Goal: Information Seeking & Learning: Learn about a topic

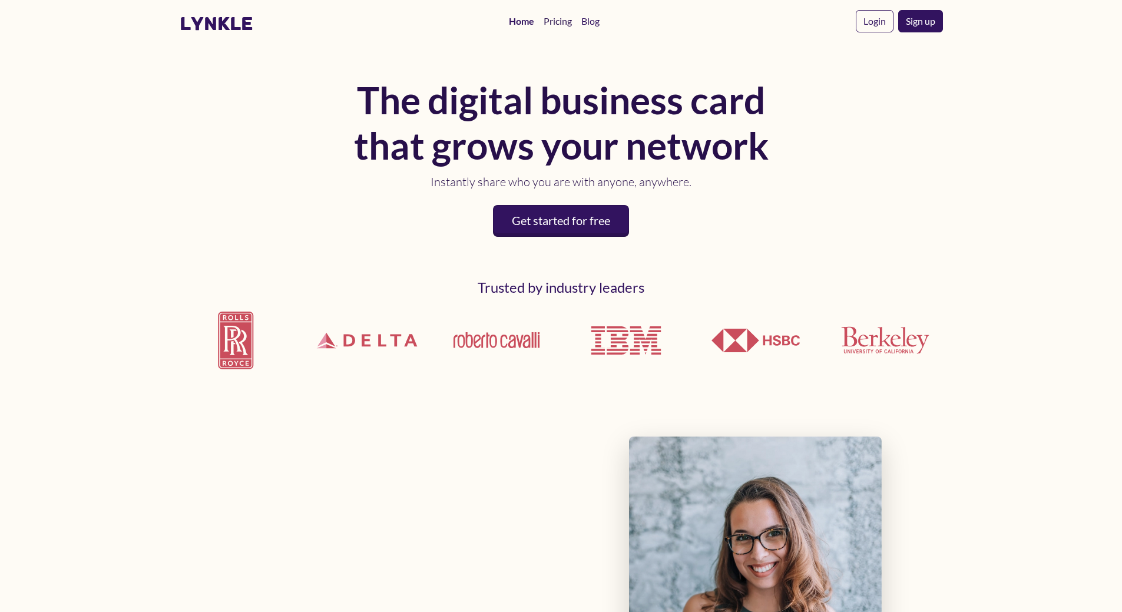
click at [559, 20] on link "Pricing" at bounding box center [558, 21] width 38 height 24
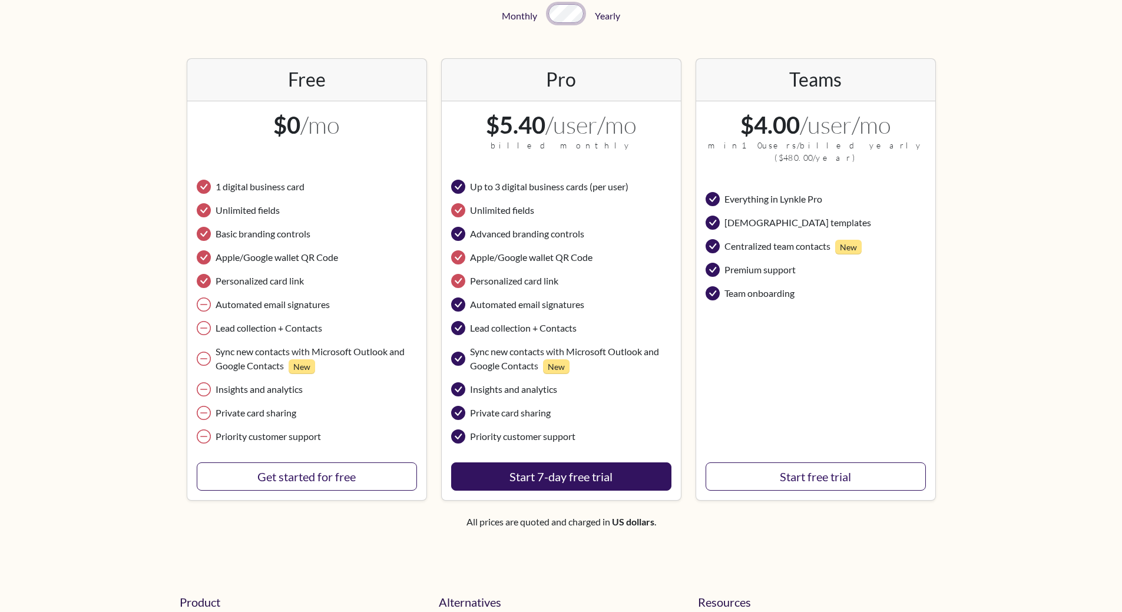
scroll to position [177, 0]
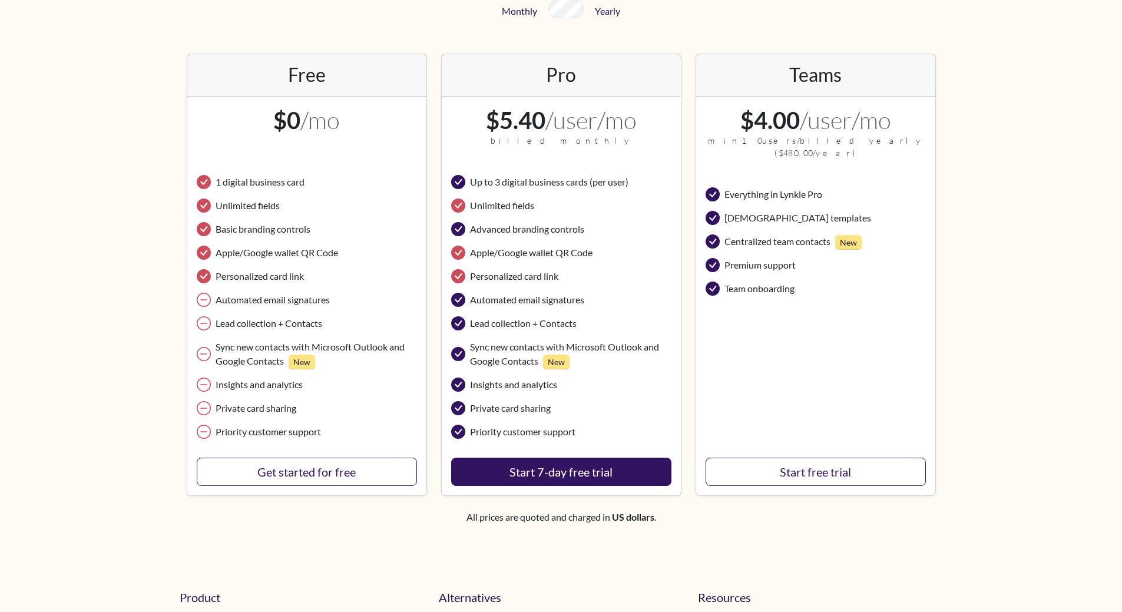
click at [459, 274] on icon at bounding box center [458, 276] width 14 height 14
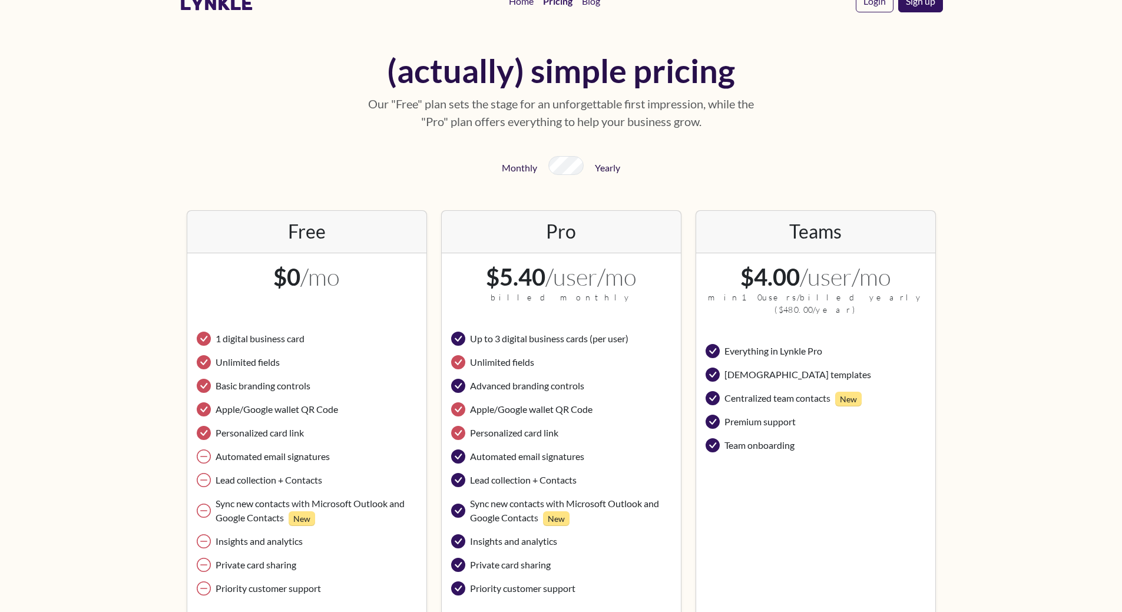
scroll to position [0, 0]
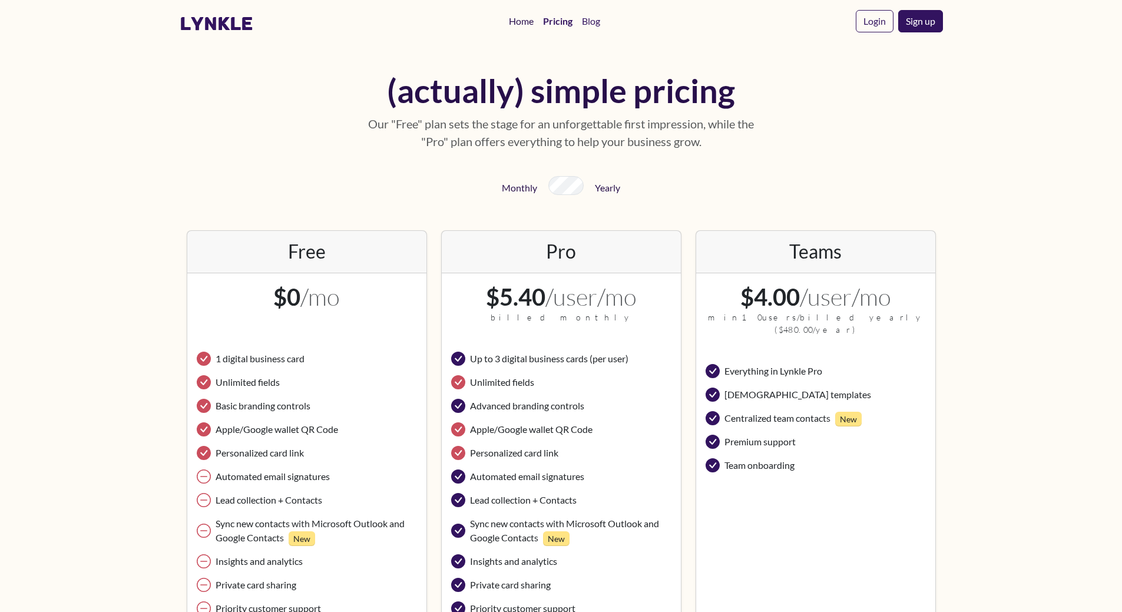
click at [516, 19] on link "Home" at bounding box center [521, 21] width 34 height 24
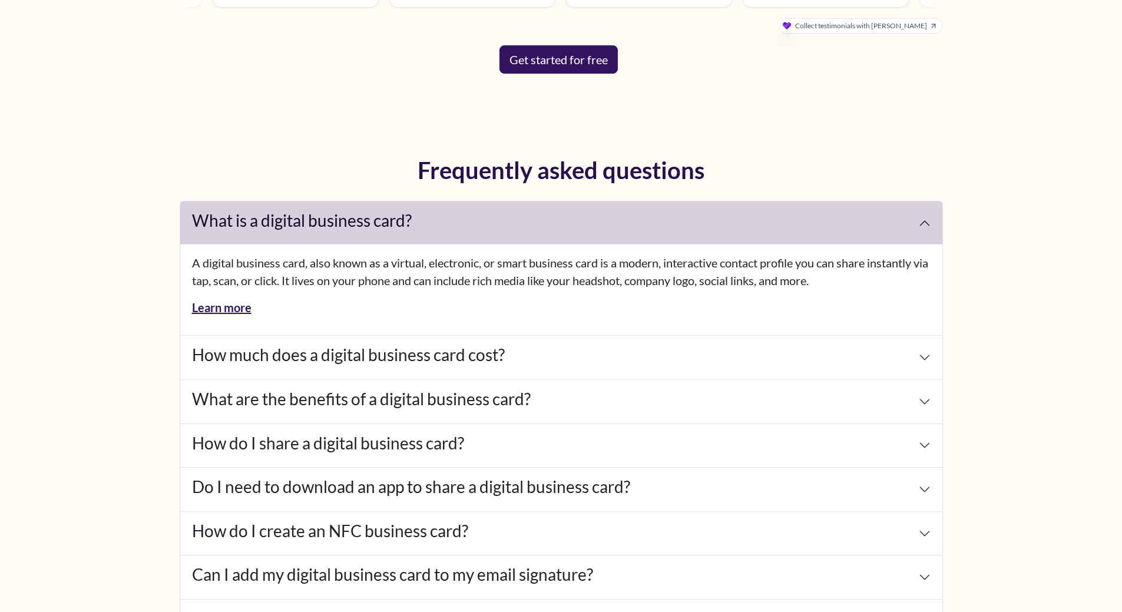
scroll to position [5063, 0]
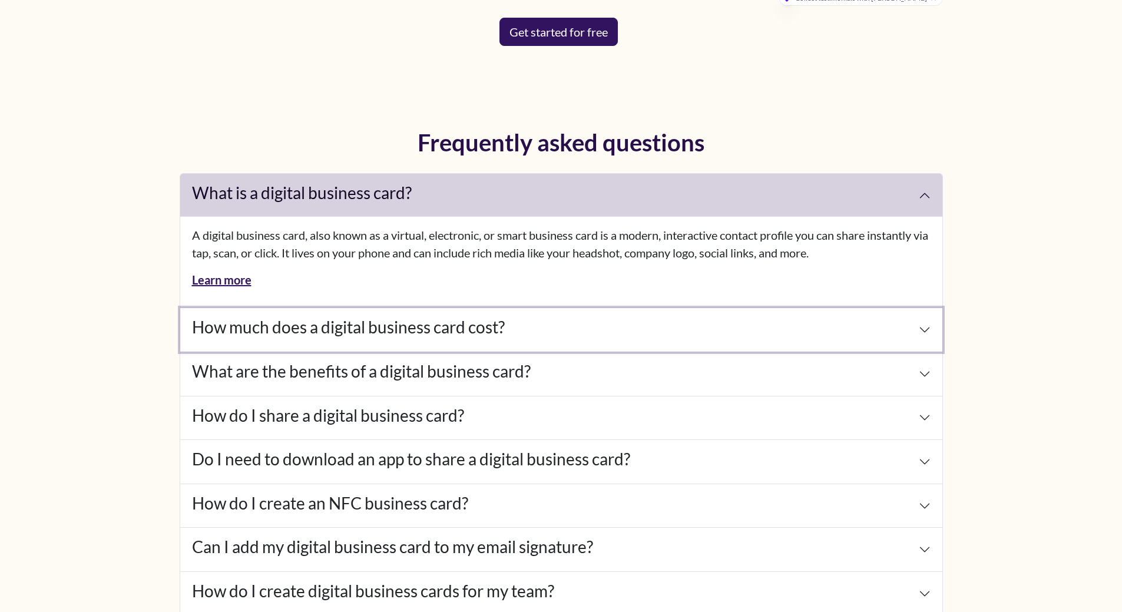
click at [567, 336] on button "How much does a digital business card cost?" at bounding box center [561, 330] width 762 height 44
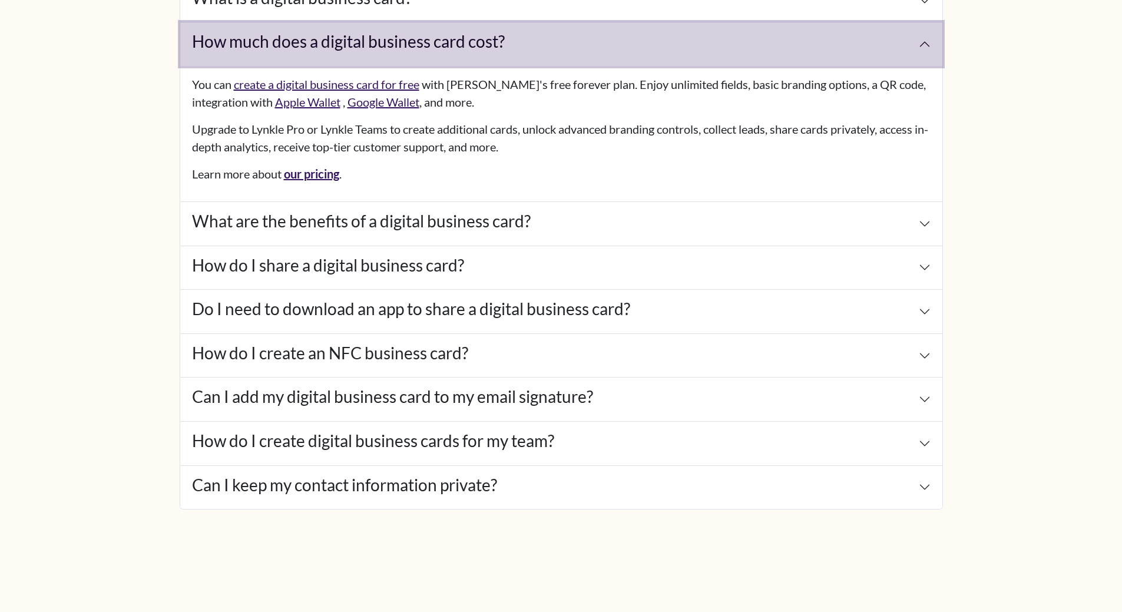
scroll to position [5299, 0]
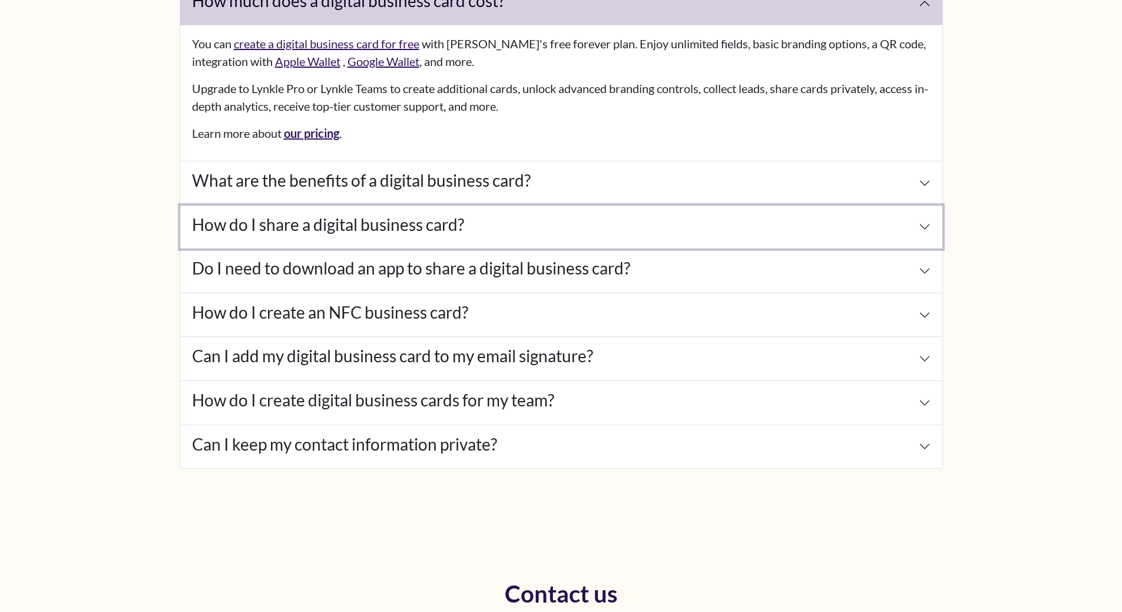
click at [372, 223] on h4 "How do I share a digital business card?" at bounding box center [328, 225] width 272 height 20
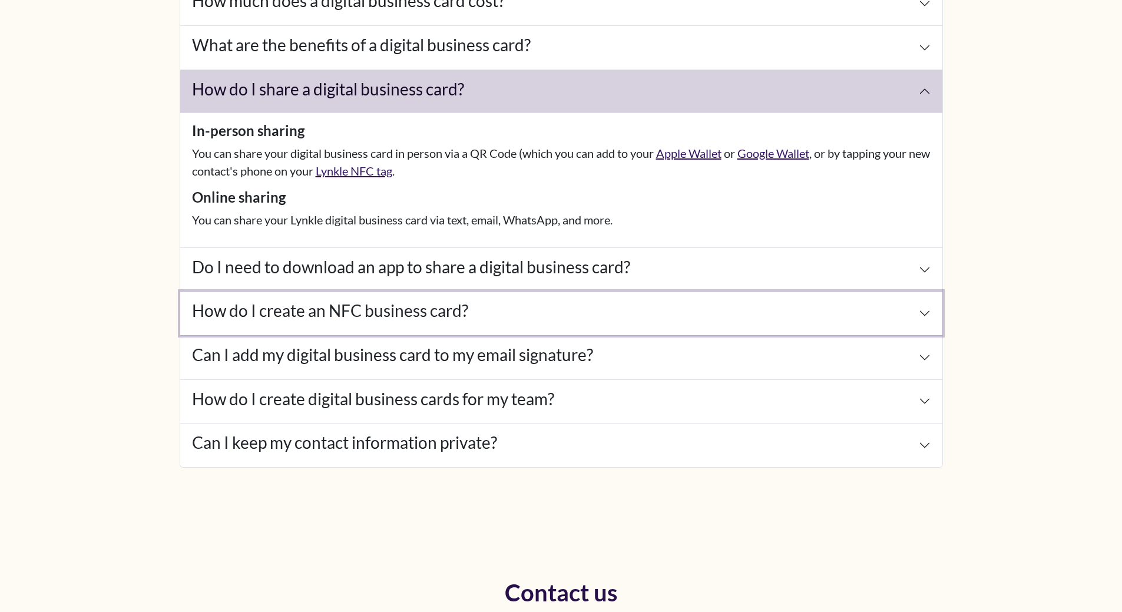
click at [429, 303] on h4 "How do I create an NFC business card?" at bounding box center [330, 311] width 276 height 20
